Goal: Navigation & Orientation: Find specific page/section

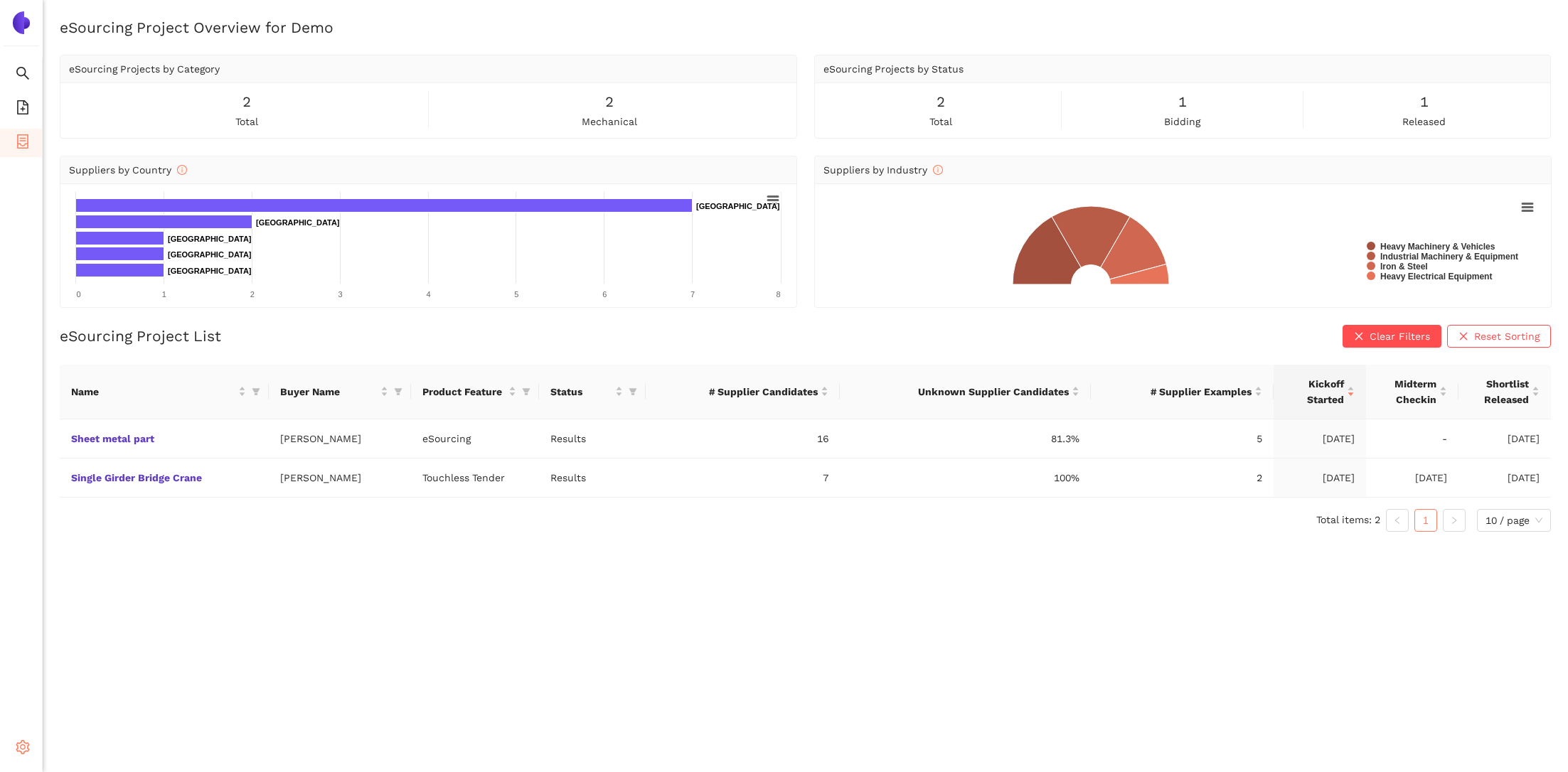
click at [26, 744] on icon "setting" at bounding box center [23, 747] width 14 height 14
click at [102, 741] on li "Logout" at bounding box center [101, 749] width 117 height 29
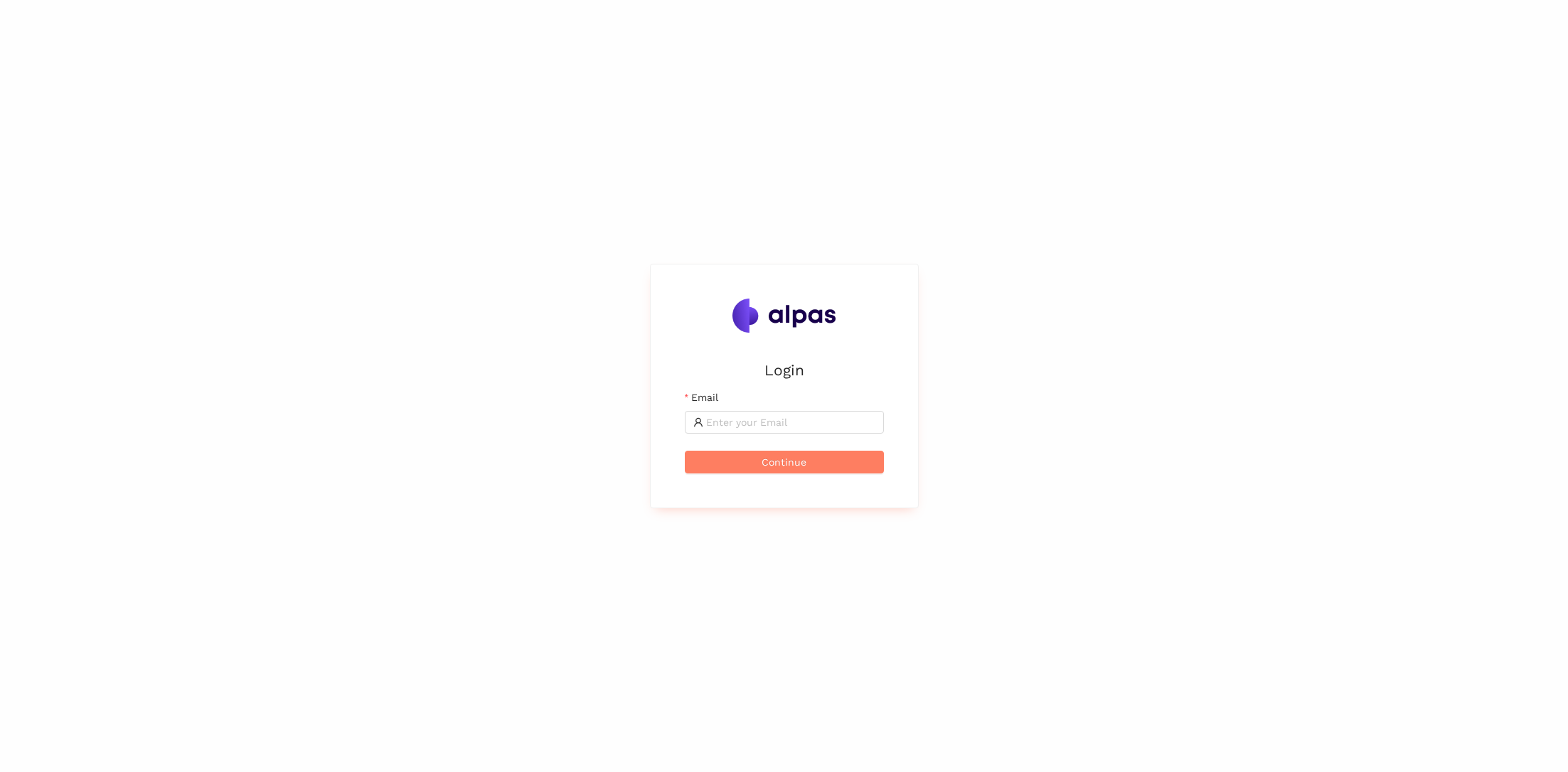
click at [747, 405] on div "Email" at bounding box center [784, 400] width 199 height 22
click at [747, 425] on input "Email" at bounding box center [791, 422] width 169 height 16
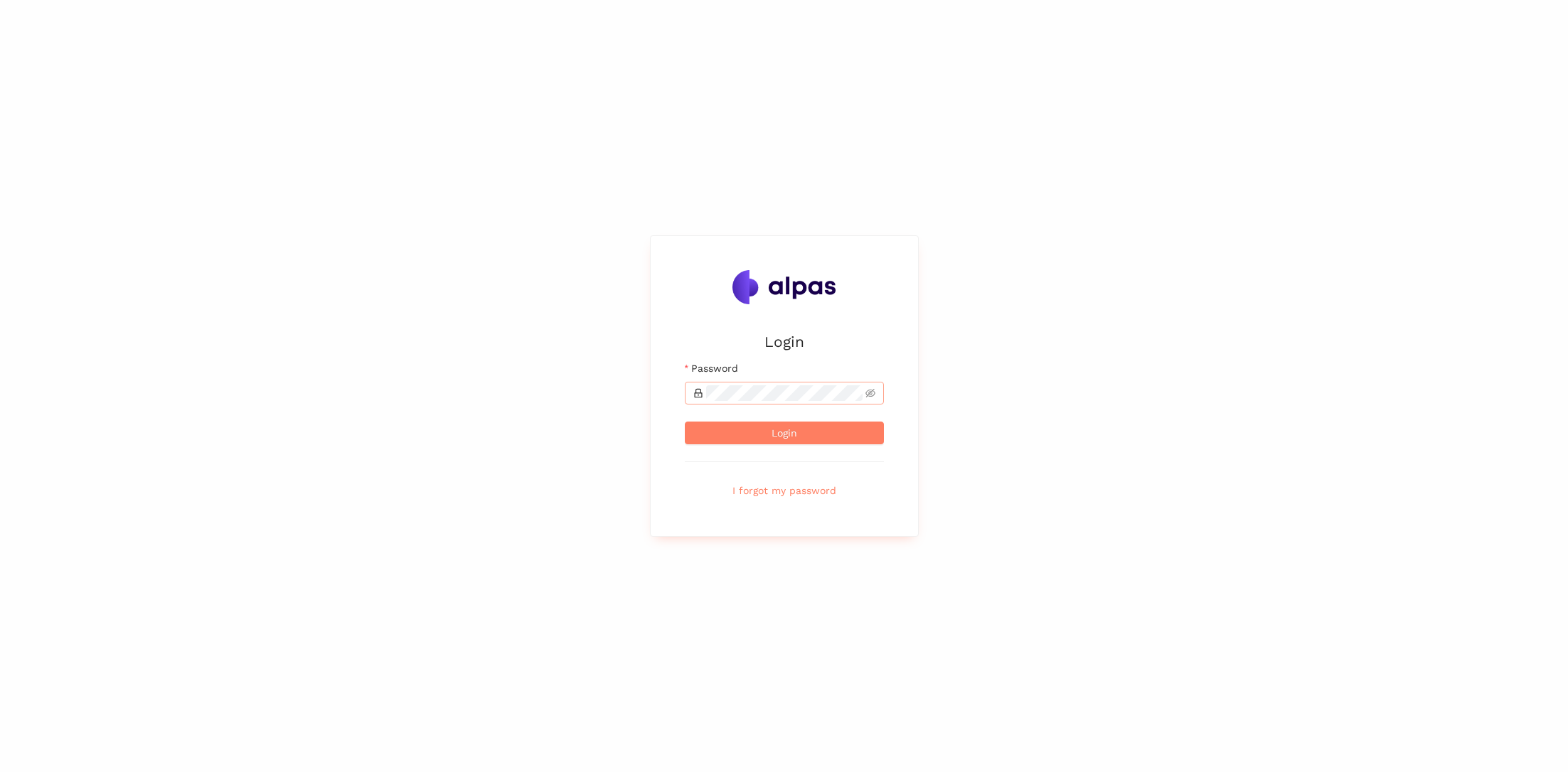
click at [748, 401] on span at bounding box center [784, 393] width 199 height 23
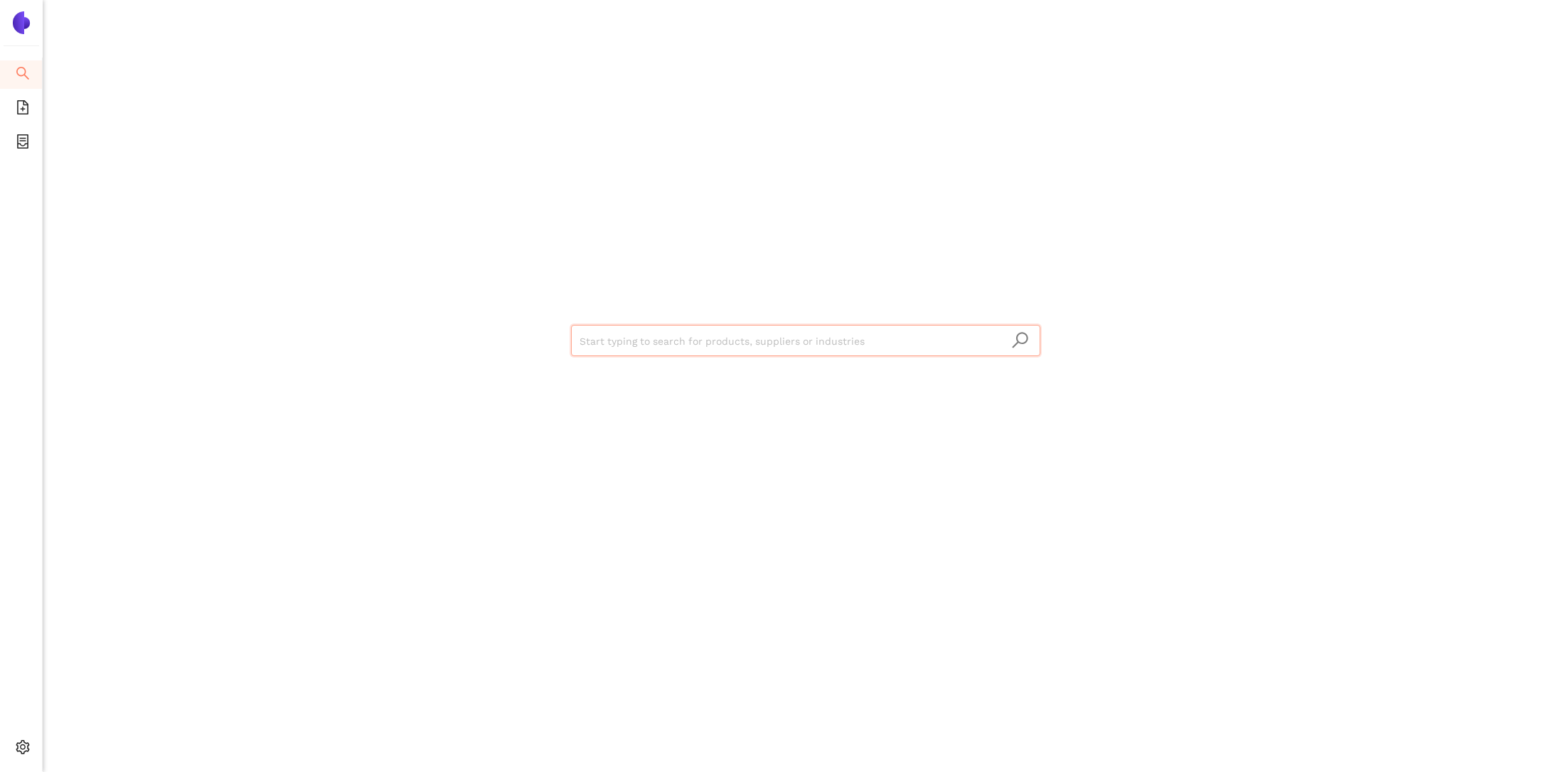
click at [14, 162] on ul "Search eSourcing Templates eSourcing Projects Settings" at bounding box center [21, 414] width 43 height 714
click at [20, 140] on icon "container" at bounding box center [23, 141] width 11 height 14
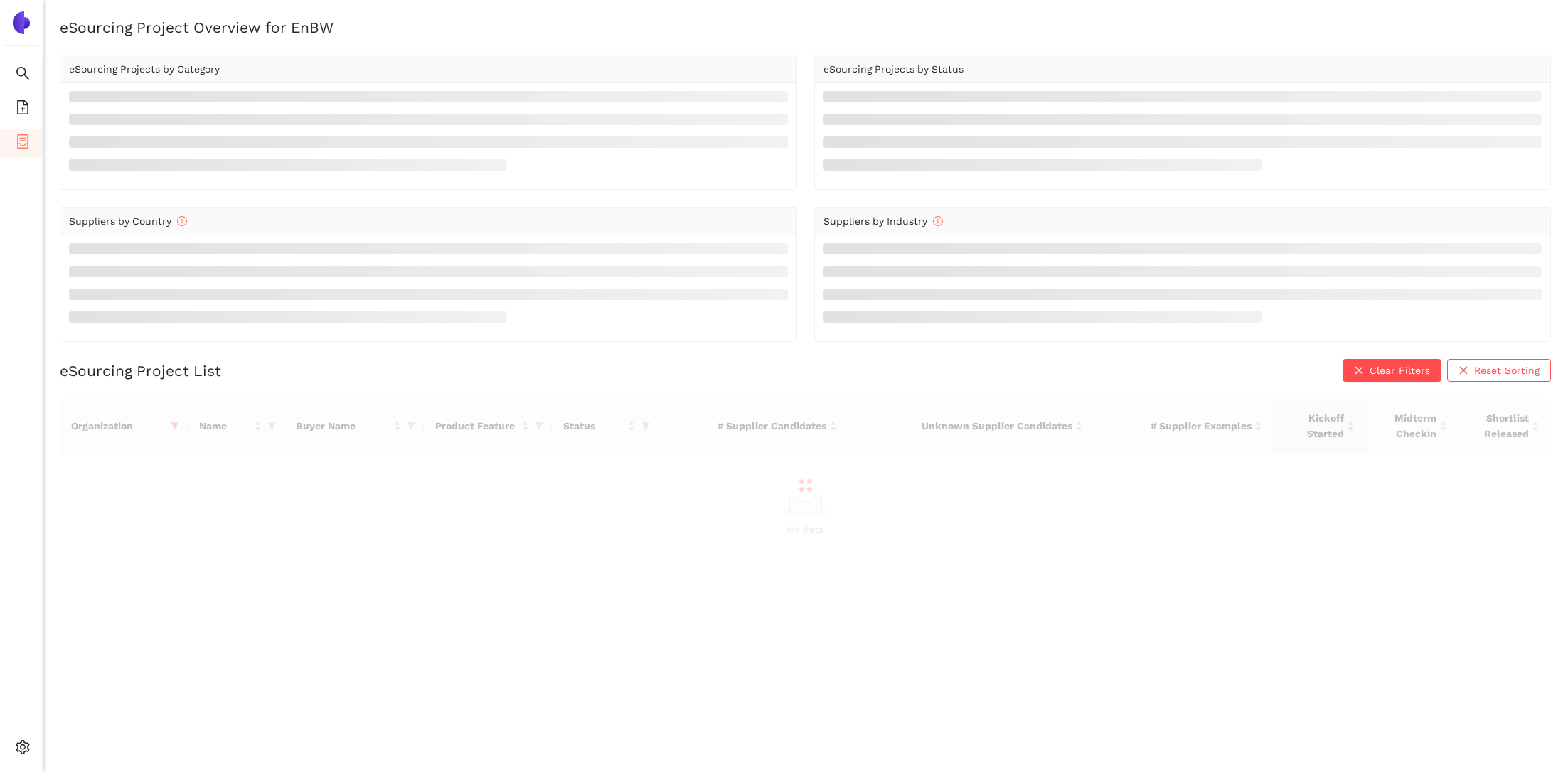
click at [172, 422] on div at bounding box center [805, 486] width 1492 height 173
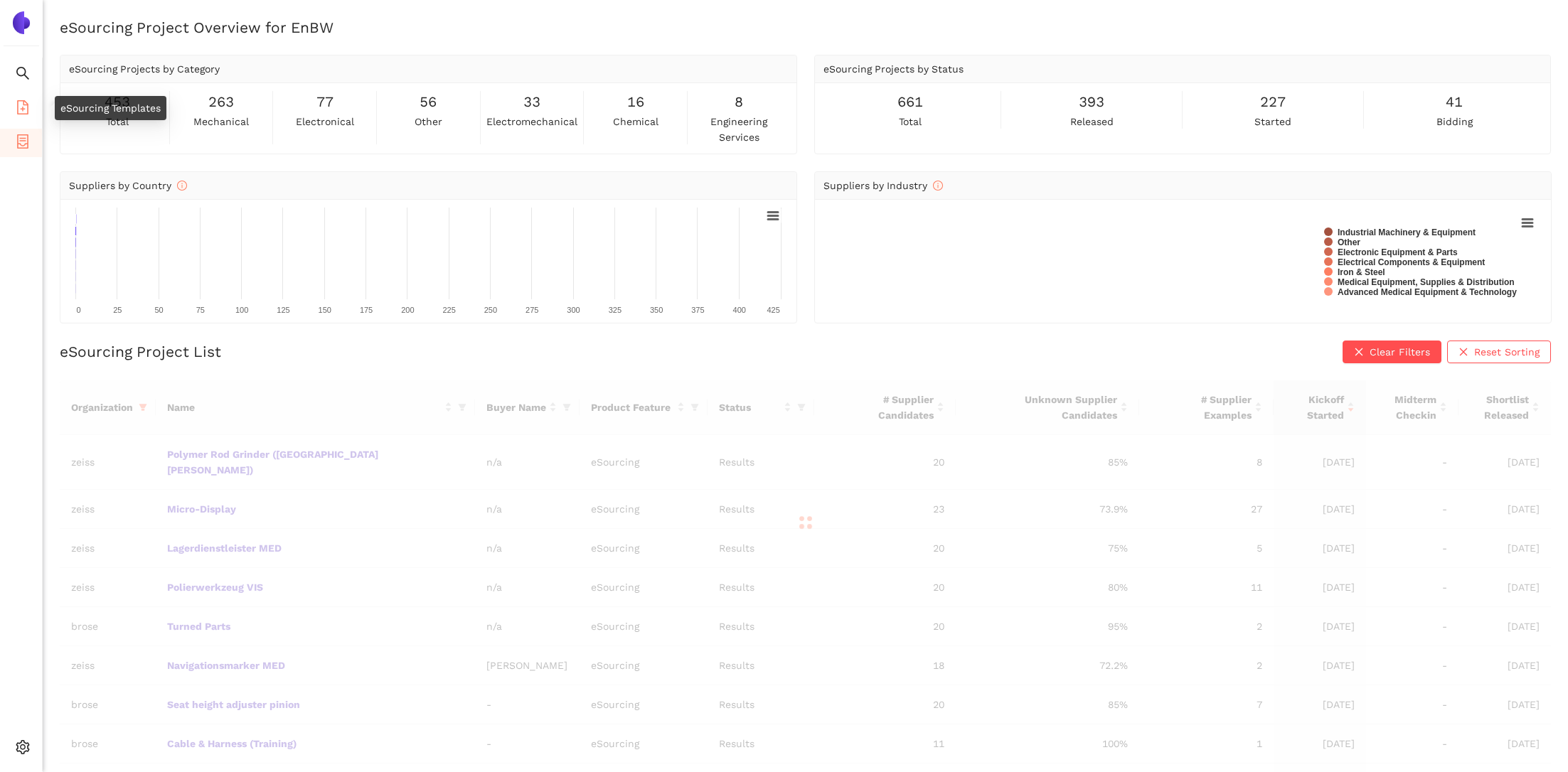
click at [20, 101] on icon "file-add" at bounding box center [23, 108] width 14 height 14
